Goal: Connect with others: Connect with other users

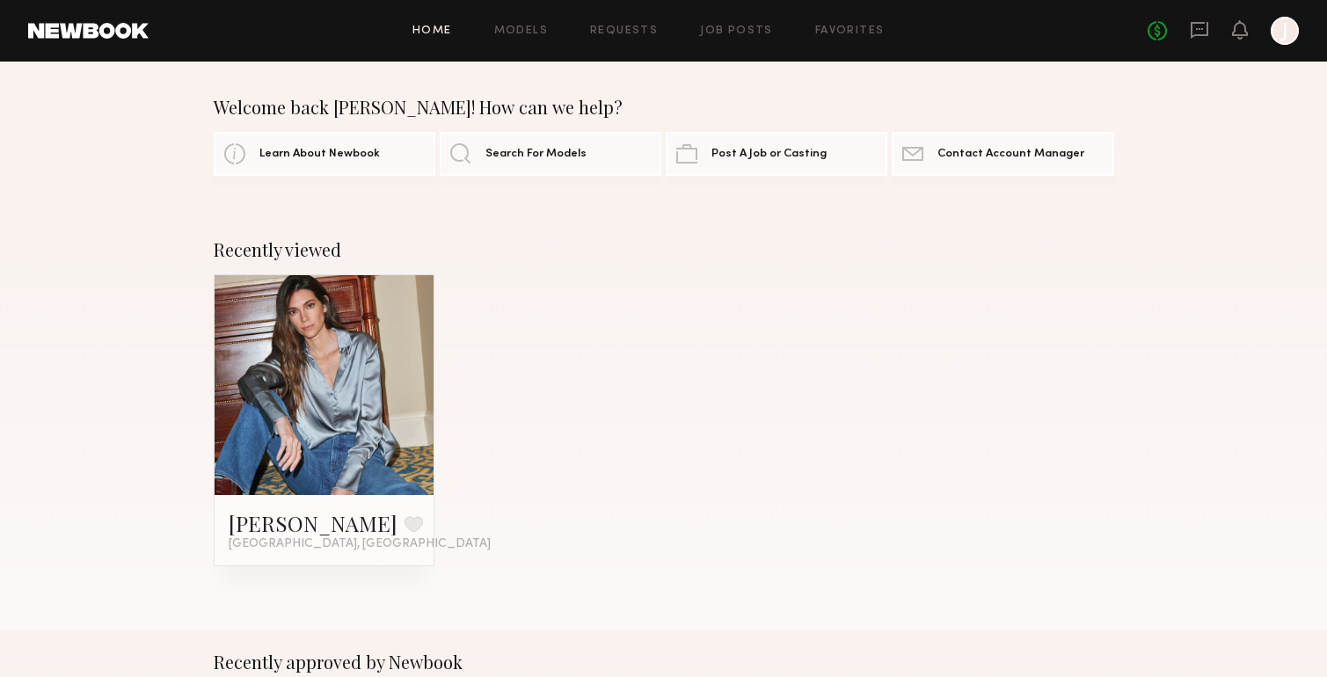
click at [321, 397] on link at bounding box center [324, 385] width 107 height 220
click at [1198, 33] on icon at bounding box center [1199, 29] width 19 height 19
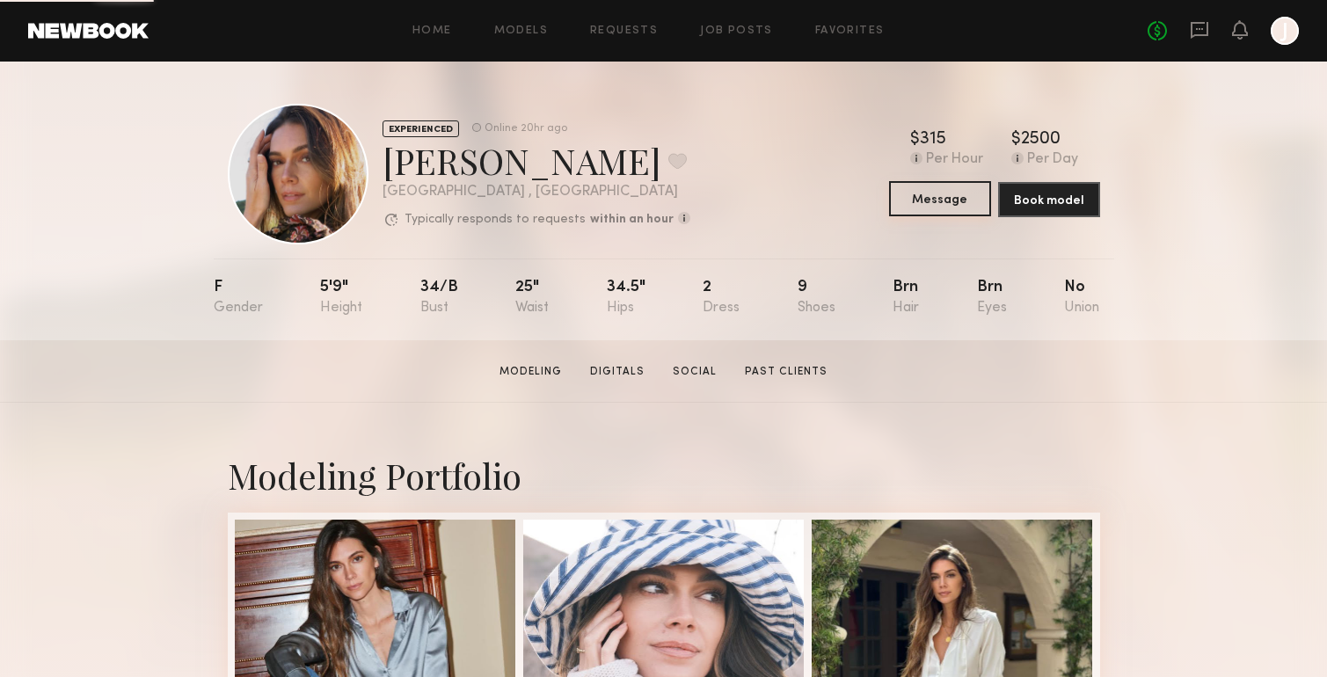
click at [951, 199] on button "Message" at bounding box center [940, 198] width 102 height 35
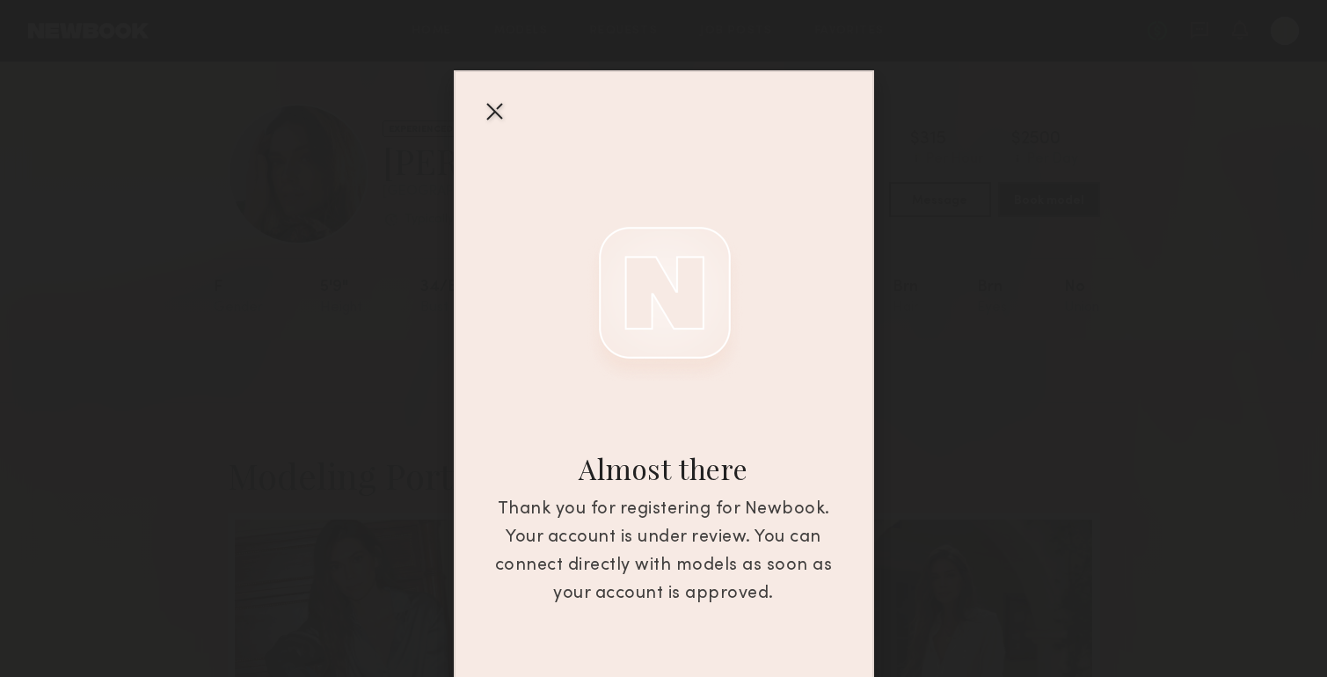
click at [480, 106] on div at bounding box center [494, 111] width 28 height 28
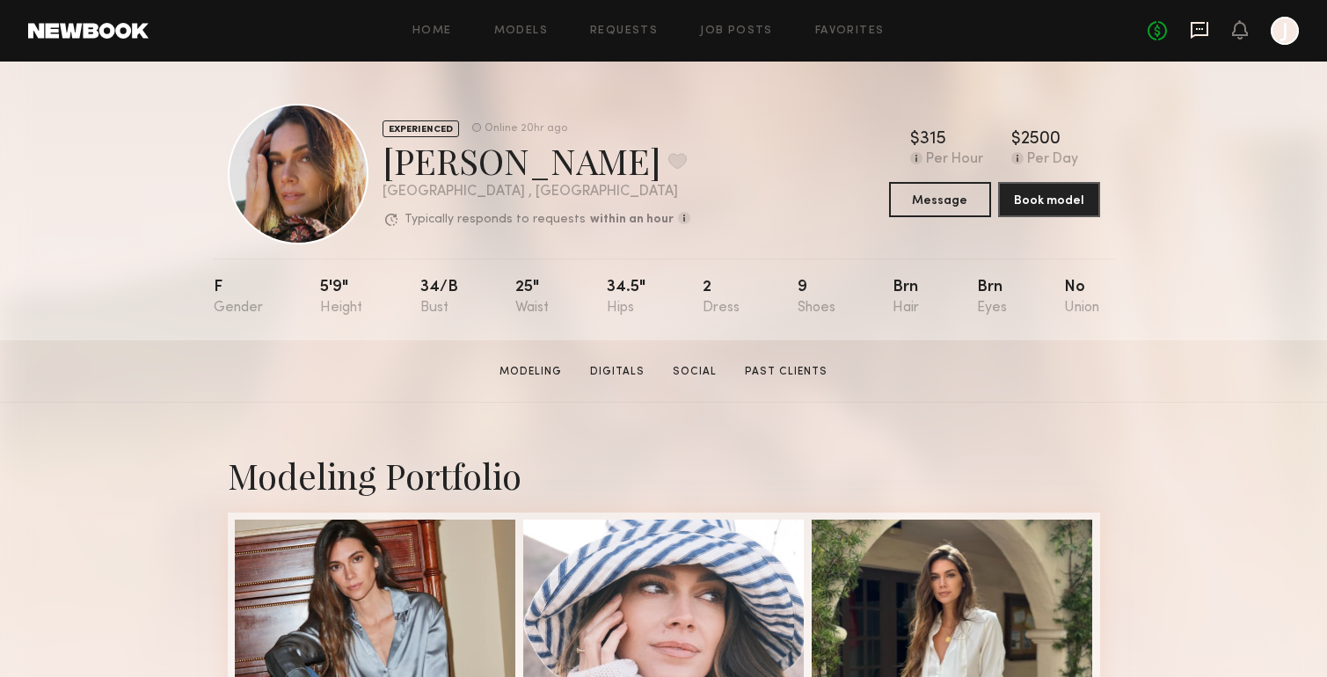
click at [1203, 31] on icon at bounding box center [1199, 29] width 19 height 19
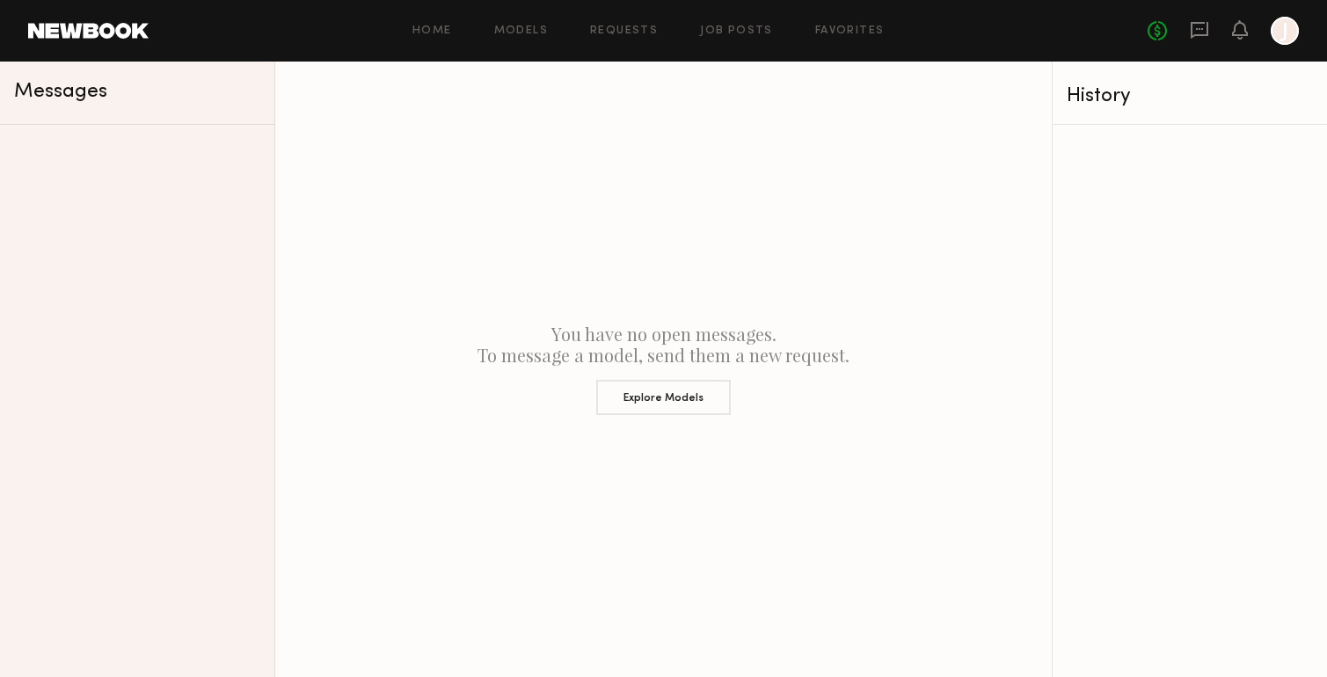
click at [96, 29] on link at bounding box center [88, 31] width 120 height 16
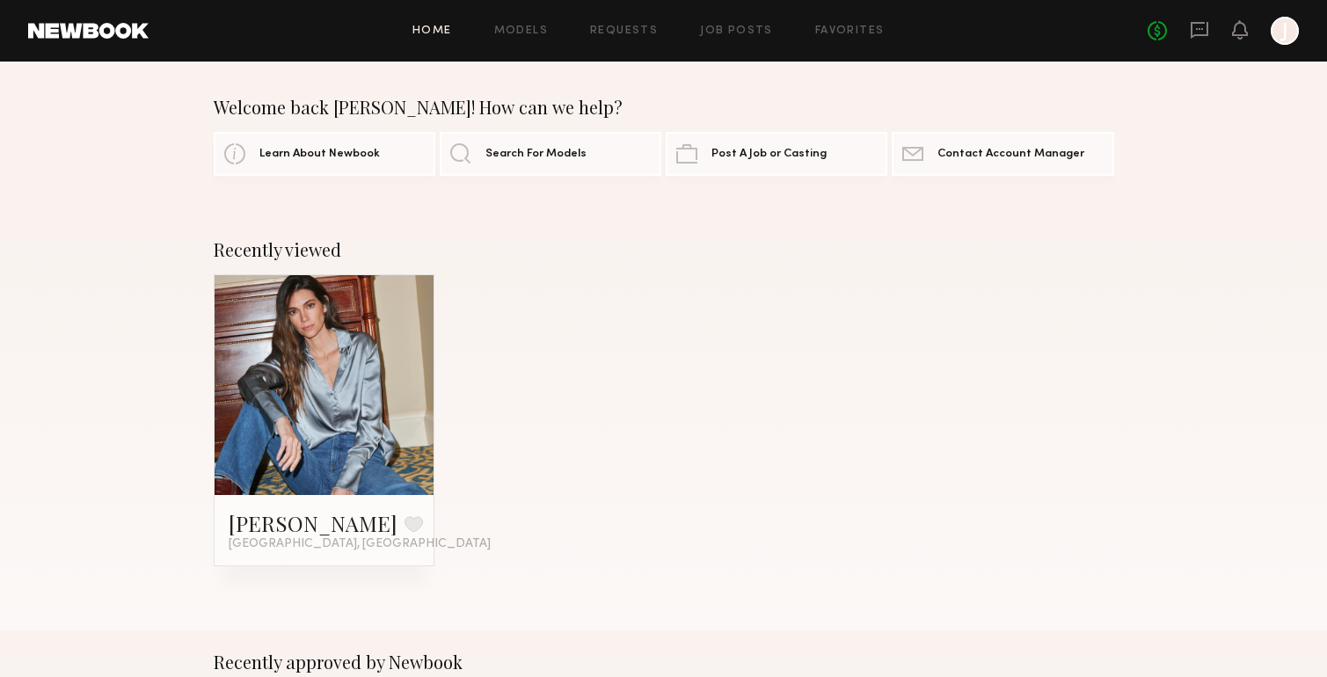
click at [340, 341] on link at bounding box center [324, 385] width 107 height 220
